Goal: Find specific page/section: Find specific page/section

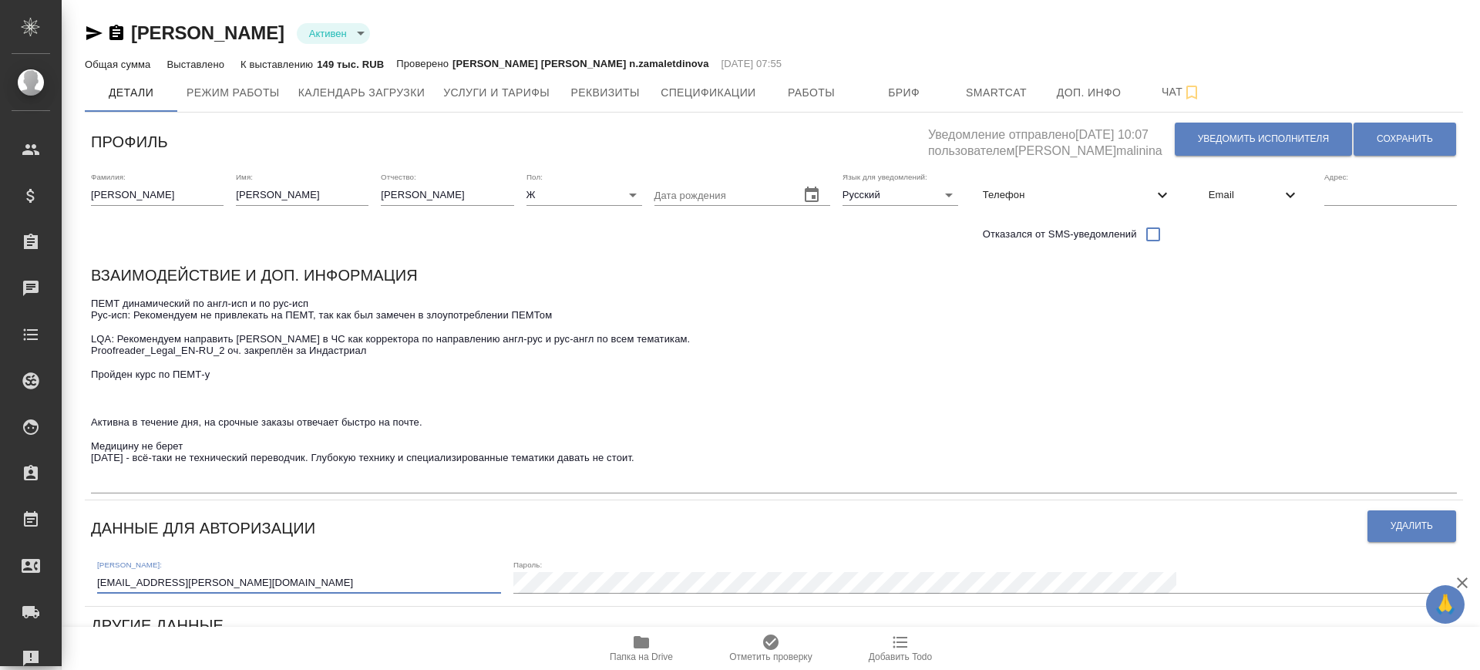
drag, startPoint x: 264, startPoint y: 580, endPoint x: 81, endPoint y: 553, distance: 185.4
click at [81, 553] on div "Попова Анастасия Валериевна Активен active Общая сумма Выставлено К выставлению…" at bounding box center [773, 556] width 1395 height 1113
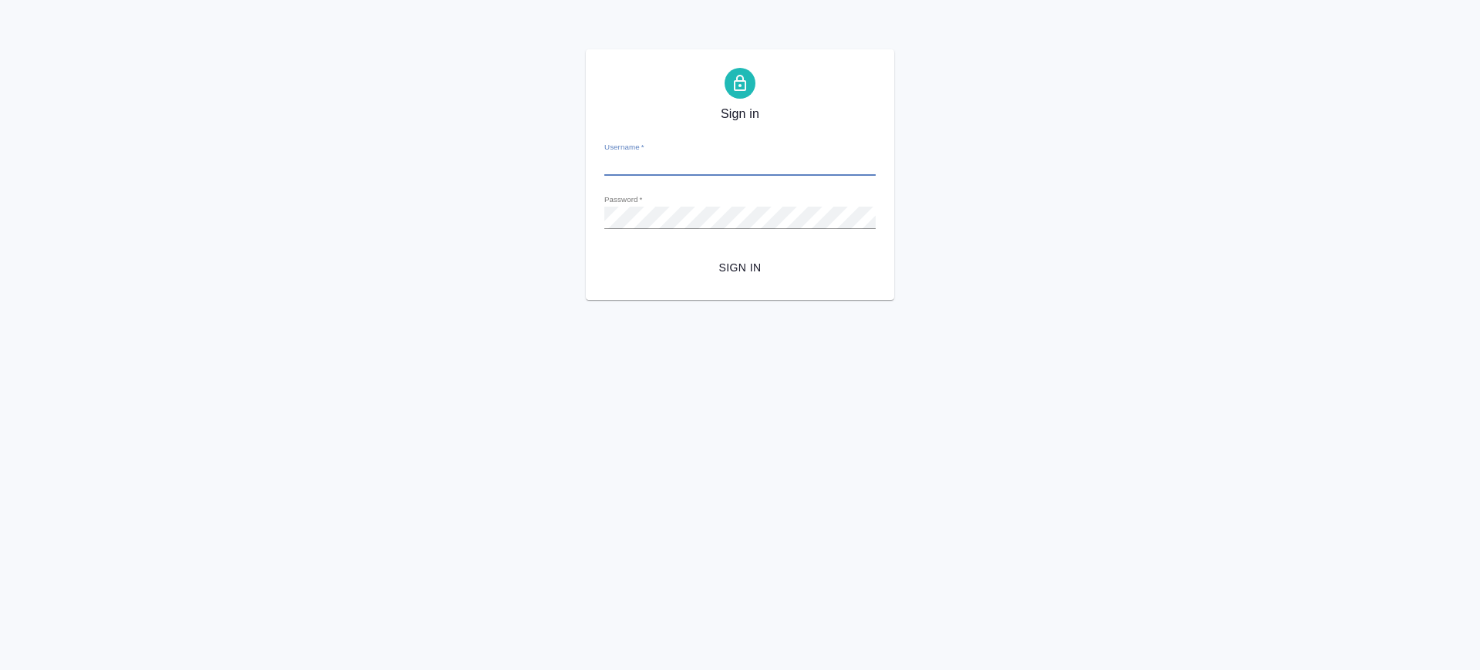
type input "[PERSON_NAME][EMAIL_ADDRESS][DOMAIN_NAME]"
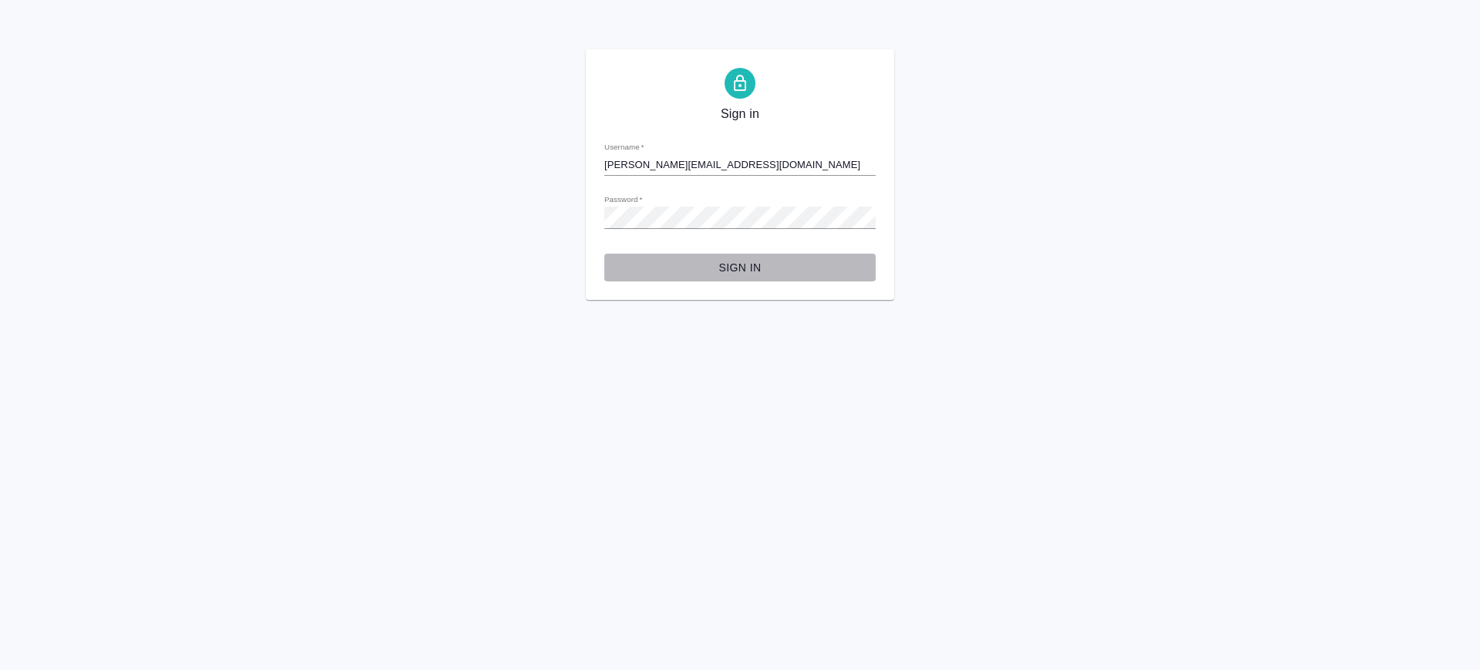
click at [757, 263] on span "Sign in" at bounding box center [740, 267] width 247 height 19
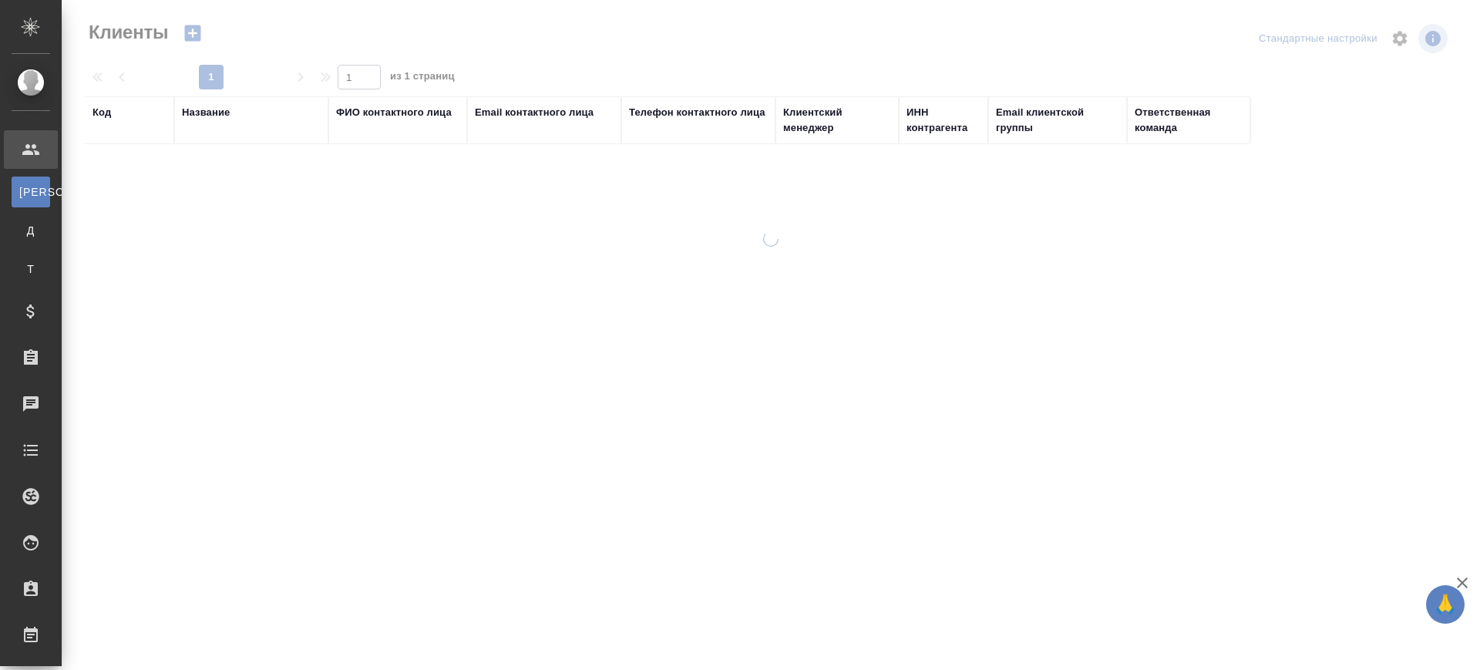
select select "RU"
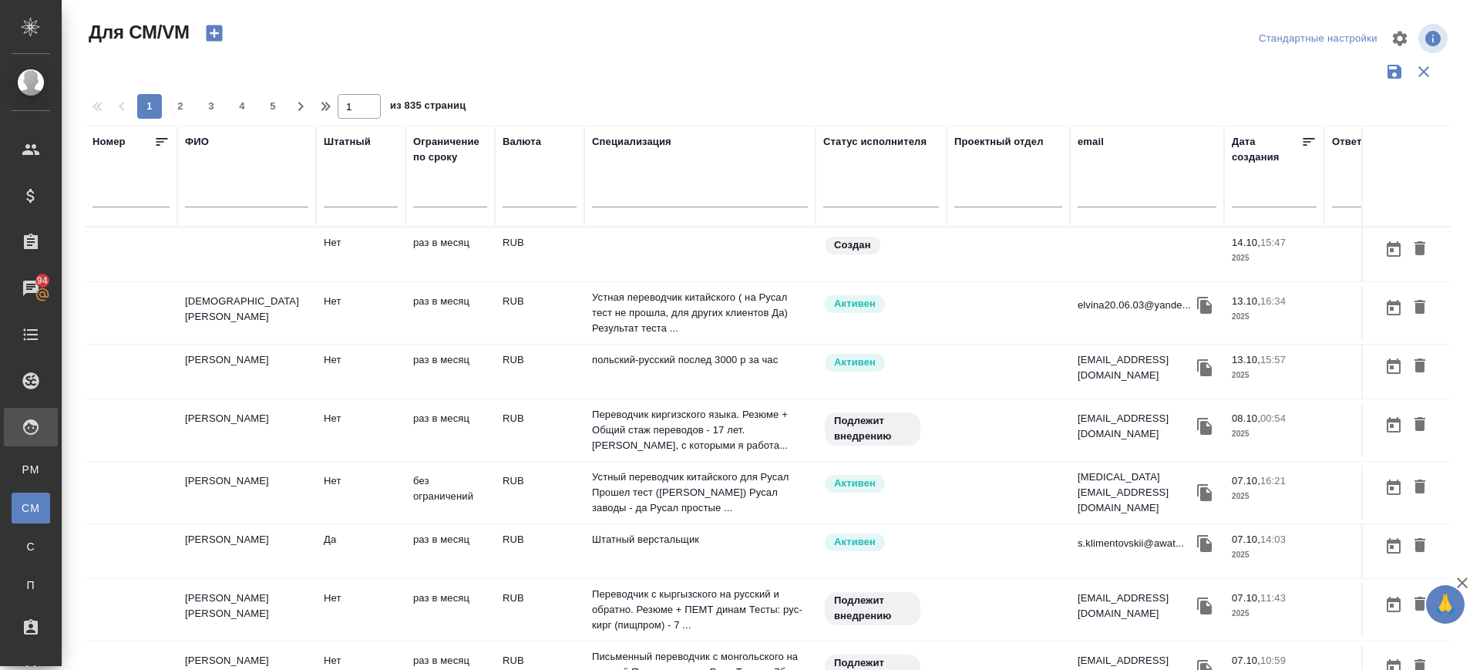
click at [209, 196] on input "text" at bounding box center [246, 197] width 123 height 19
type input "v"
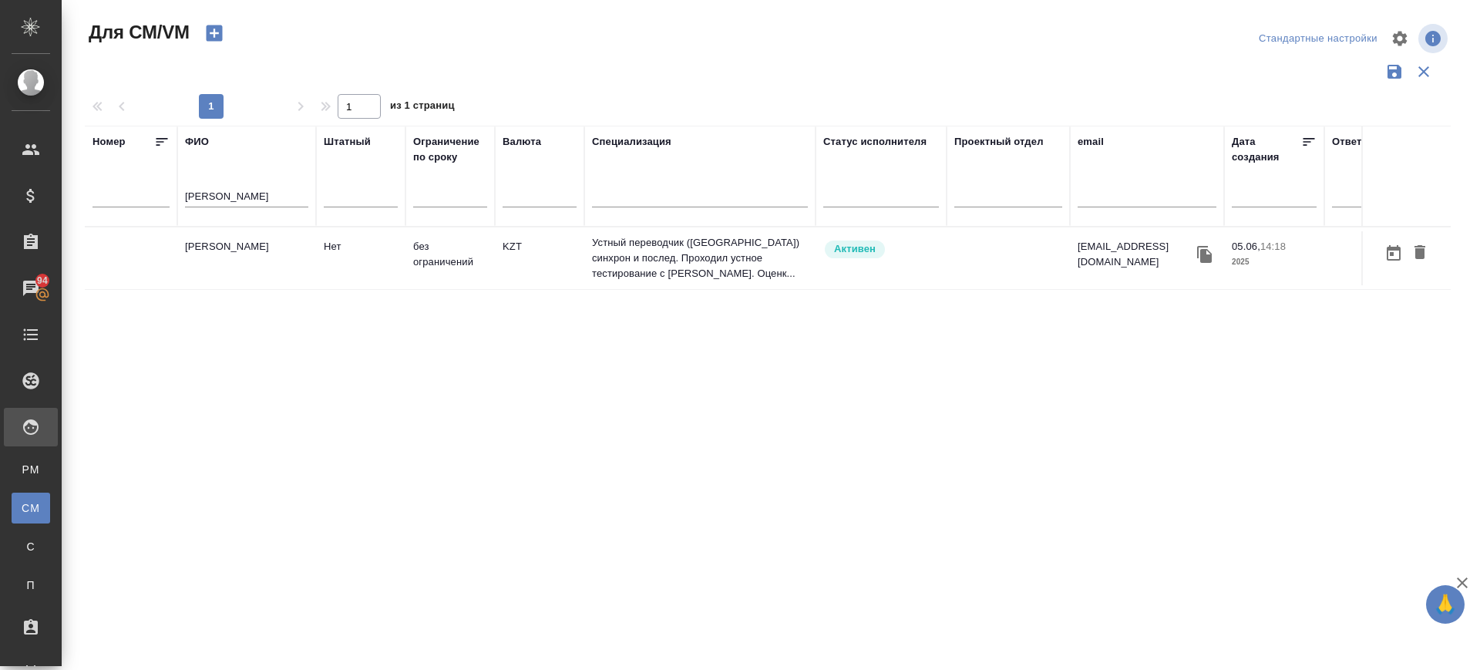
click at [230, 244] on td "Машнин Владимир" at bounding box center [246, 258] width 139 height 54
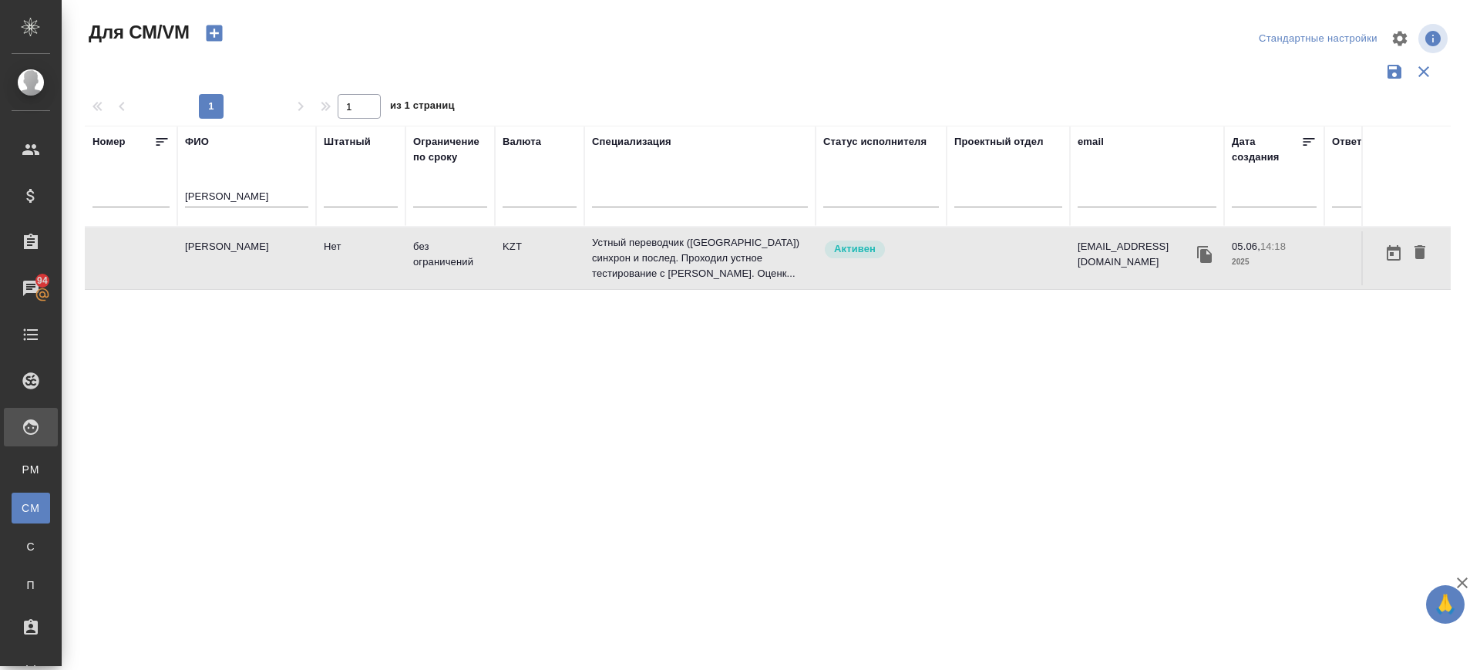
click at [230, 244] on td "Машнин Владимир" at bounding box center [246, 258] width 139 height 54
drag, startPoint x: 234, startPoint y: 196, endPoint x: 21, endPoint y: 156, distance: 217.1
click at [21, 156] on div ".cls-1 fill:#fff; AWATERA Саглам Виктория v.saglam Клиенты Спецификации Заказы …" at bounding box center [740, 335] width 1480 height 670
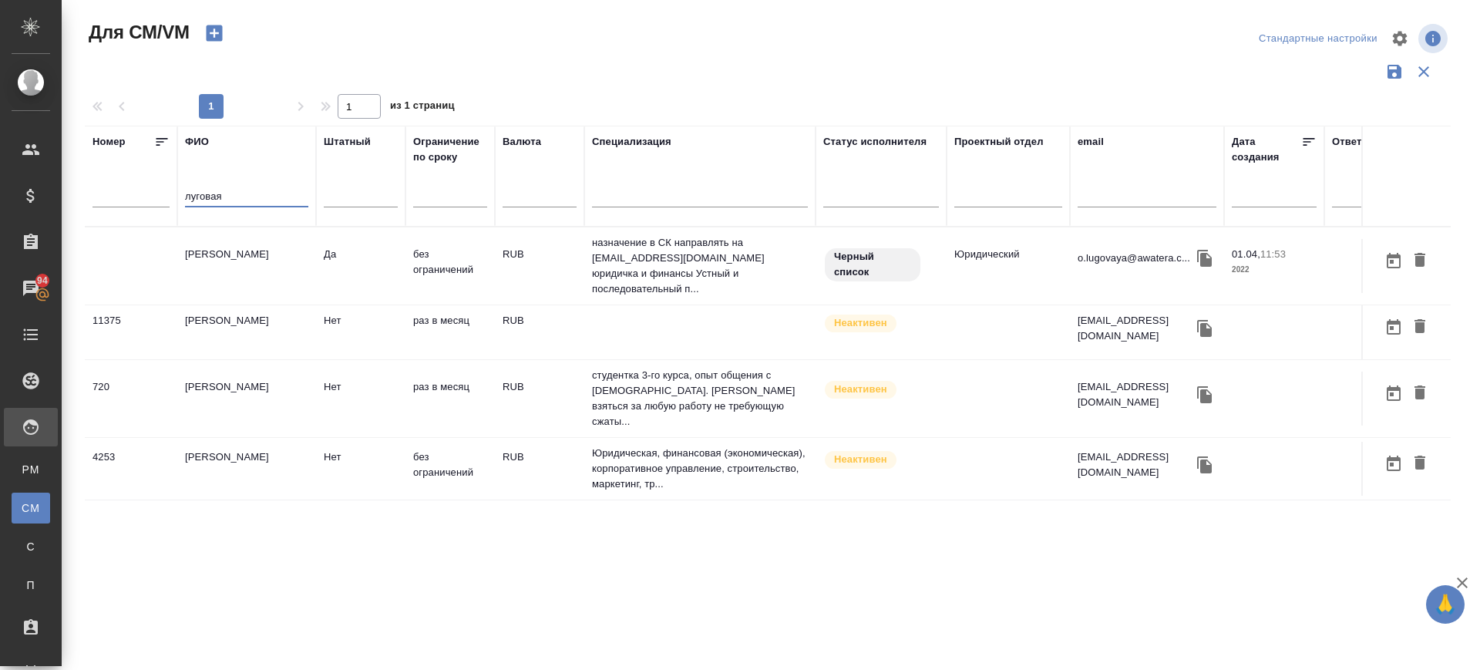
type input "луговая"
click at [230, 442] on td "Луговая Ольга Евгеньевна" at bounding box center [246, 469] width 139 height 54
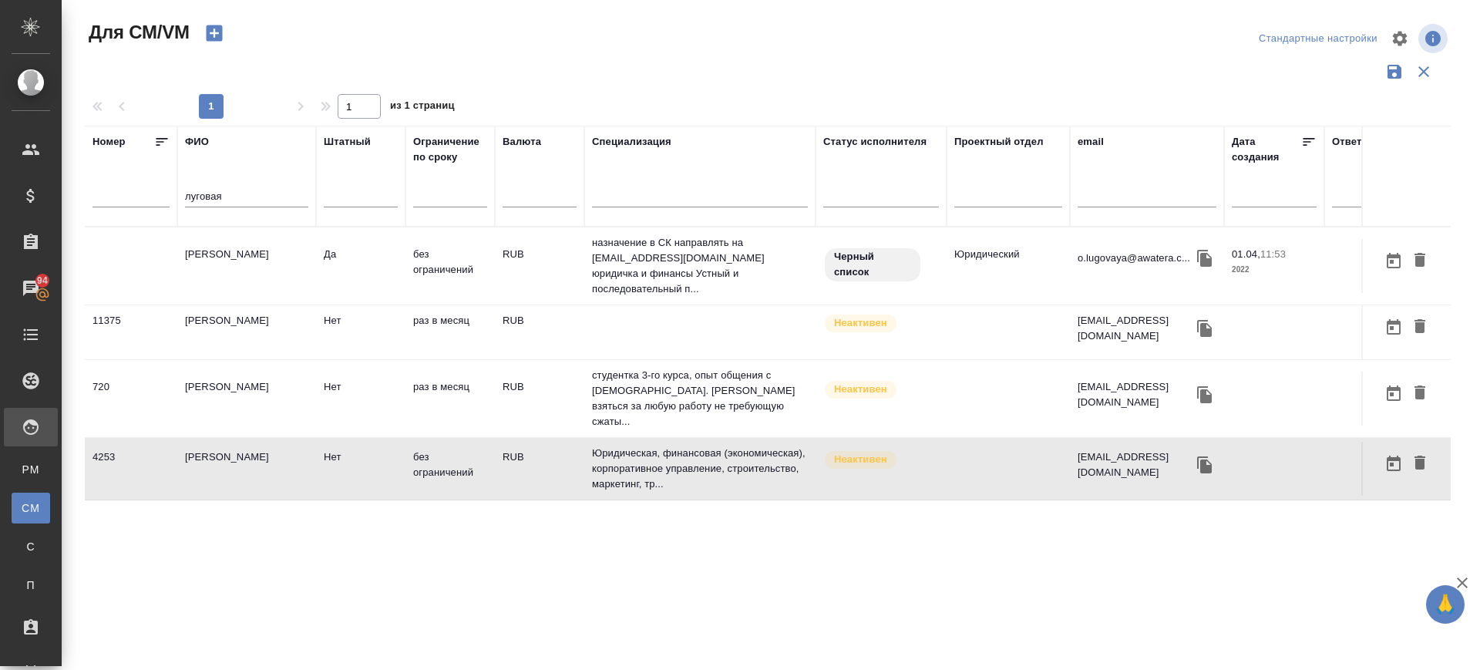
click at [214, 259] on td "[PERSON_NAME]" at bounding box center [246, 266] width 139 height 54
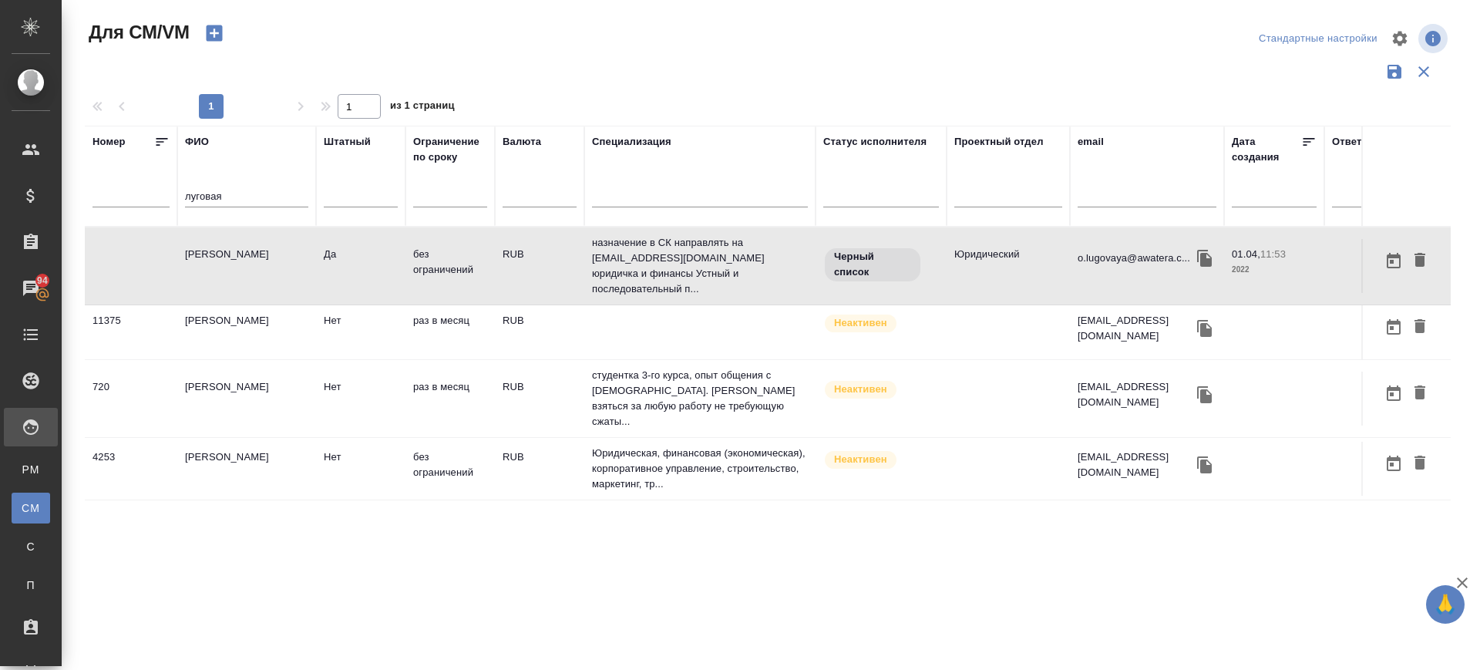
click at [214, 259] on td "[PERSON_NAME]" at bounding box center [246, 266] width 139 height 54
click at [244, 445] on td "Луговая Ольга Евгеньевна" at bounding box center [246, 469] width 139 height 54
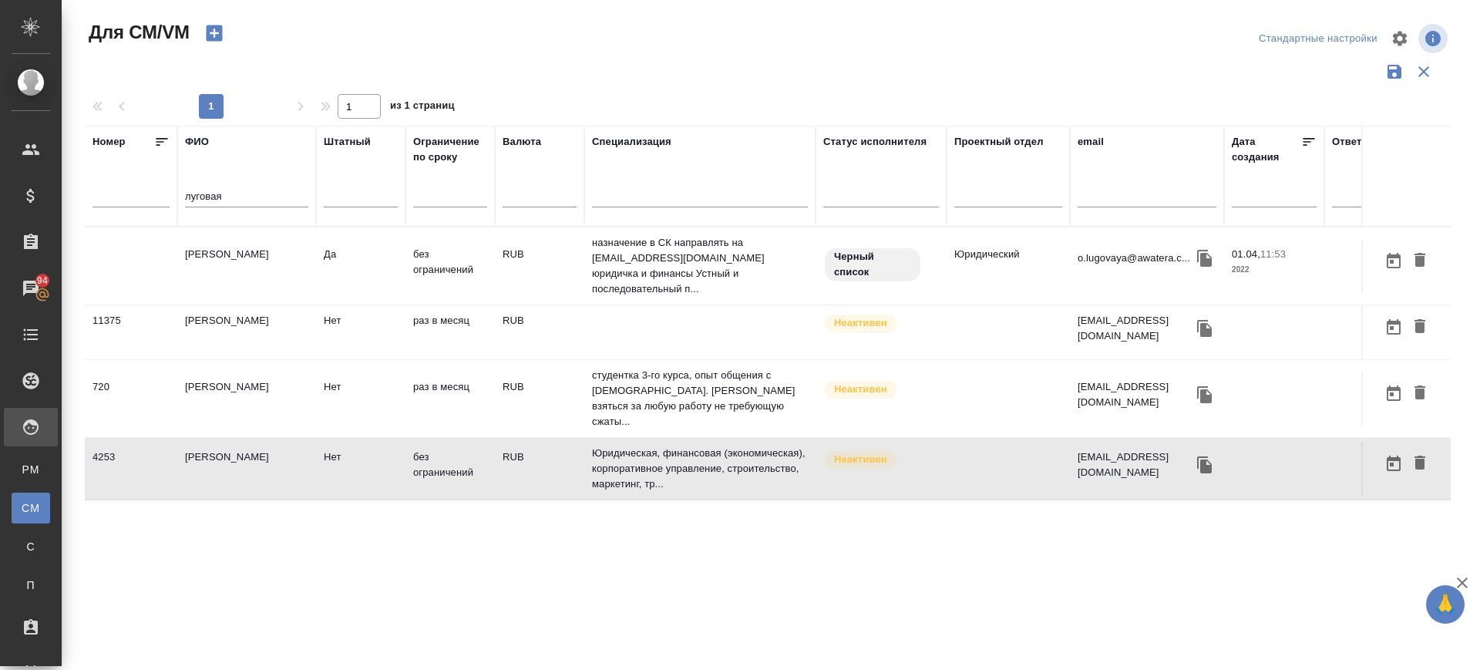
click at [244, 445] on td "Луговая Ольга Евгеньевна" at bounding box center [246, 469] width 139 height 54
click at [251, 257] on td "[PERSON_NAME]" at bounding box center [246, 266] width 139 height 54
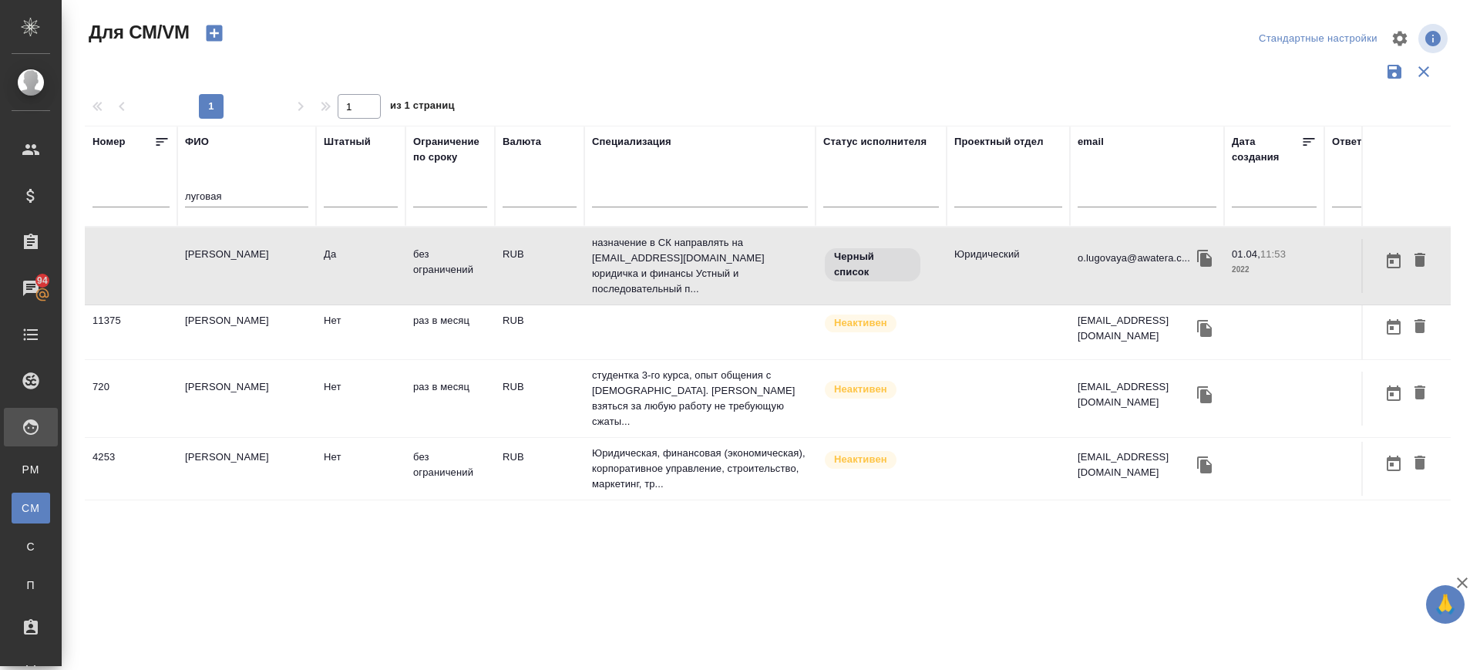
click at [251, 257] on td "[PERSON_NAME]" at bounding box center [246, 266] width 139 height 54
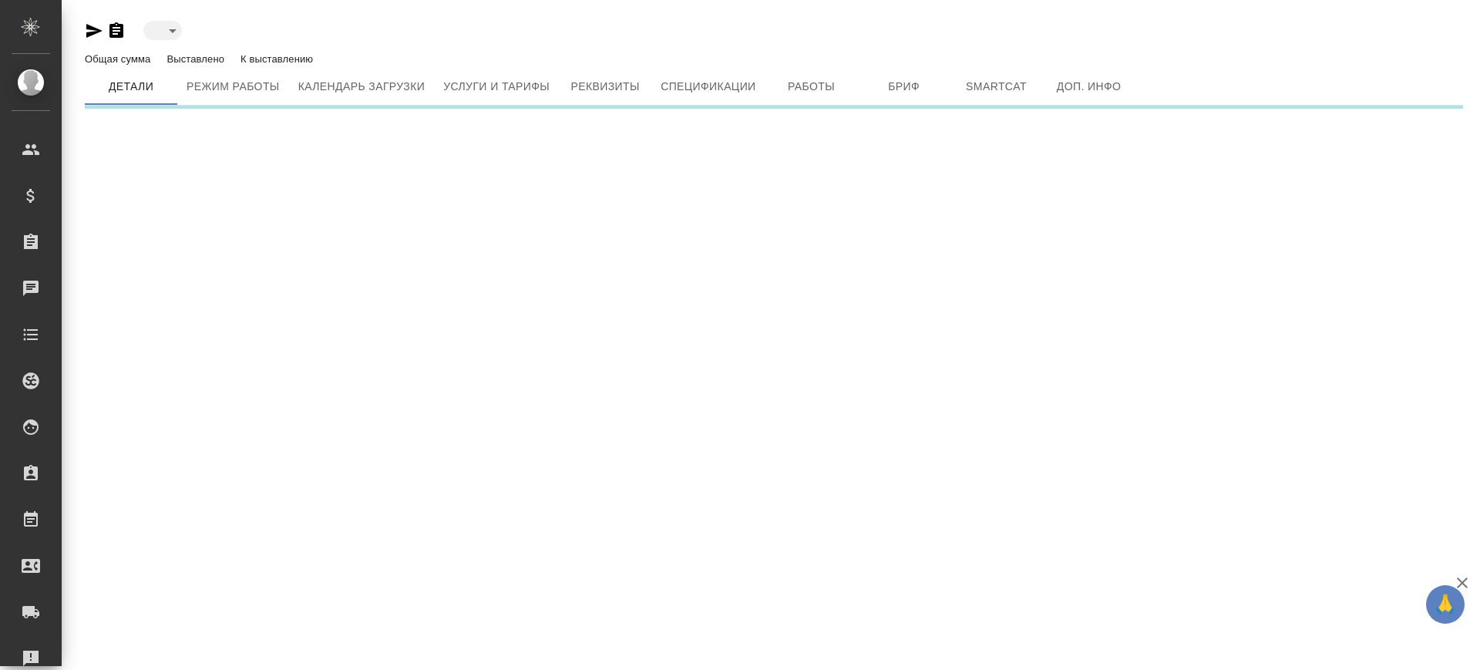
type input "inactive"
